Goal: Task Accomplishment & Management: Manage account settings

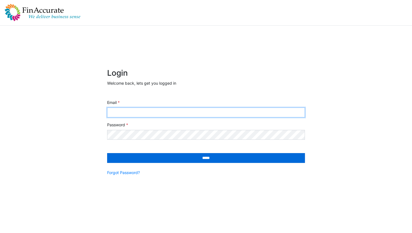
type input "**********"
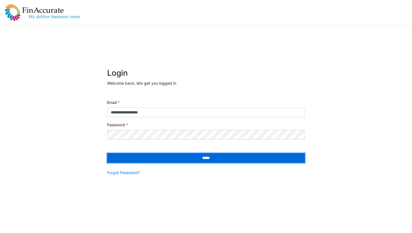
click at [220, 153] on input "*****" at bounding box center [206, 158] width 198 height 10
